Goal: Navigation & Orientation: Find specific page/section

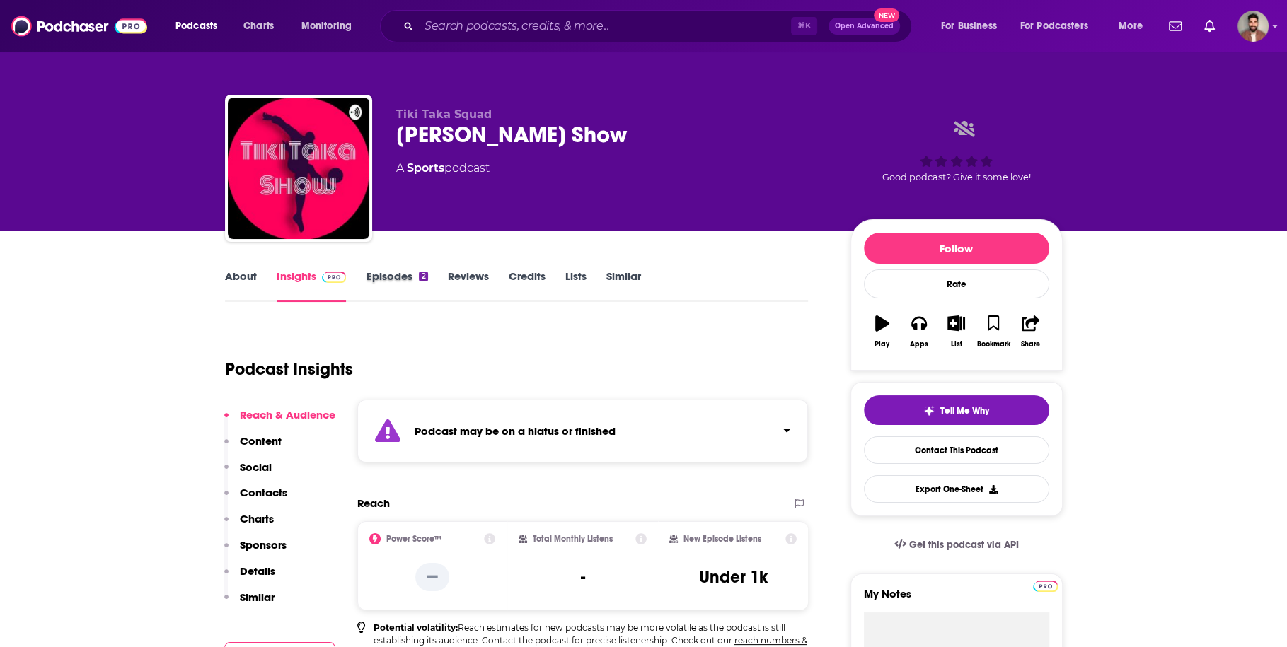
click at [432, 286] on div "Episodes 2" at bounding box center [406, 286] width 81 height 33
click at [404, 273] on link "Episodes 2" at bounding box center [397, 286] width 62 height 33
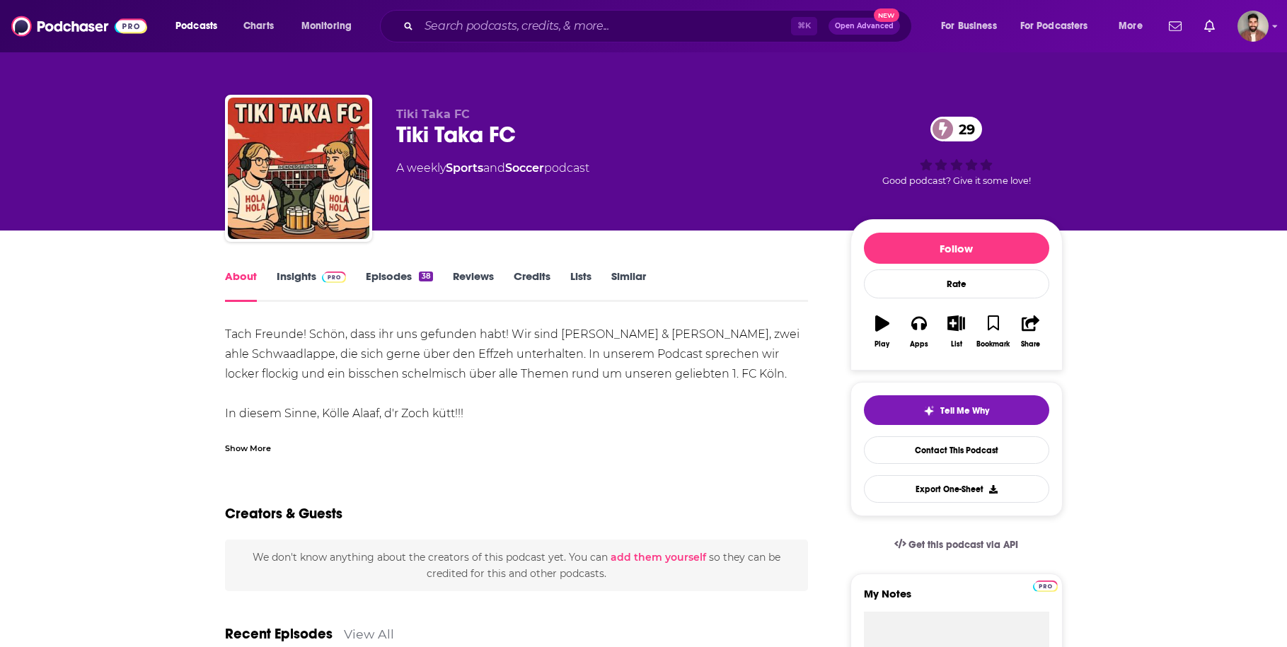
scroll to position [7, 0]
